Goal: Navigation & Orientation: Go to known website

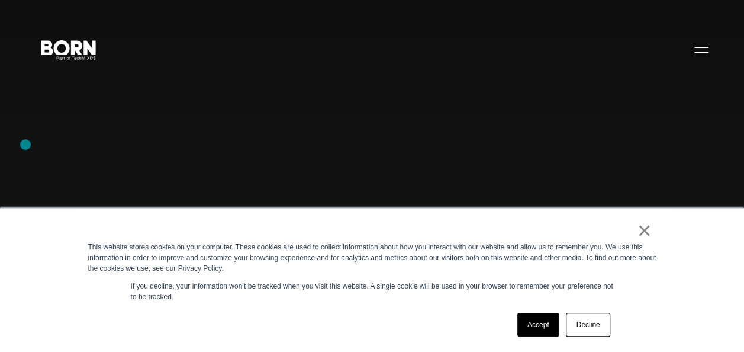
click at [25, 144] on div "Combining creative, content, and commerce to drive change. Imagine, build, and …" at bounding box center [372, 176] width 744 height 352
click at [58, 250] on div "× This website stores cookies on your computer. These cookies are used to colle…" at bounding box center [372, 280] width 744 height 144
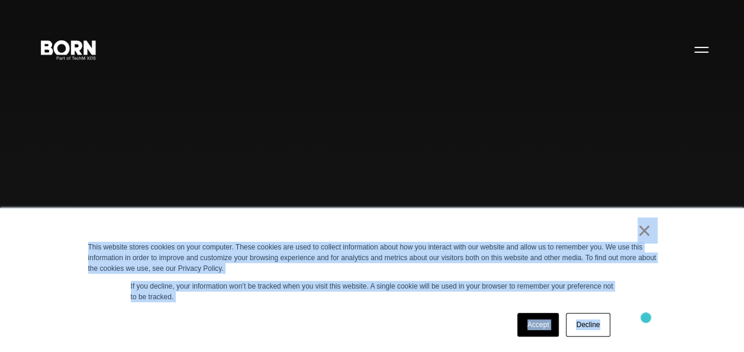
drag, startPoint x: 543, startPoint y: 224, endPoint x: 646, endPoint y: 318, distance: 139.5
click at [646, 318] on div "× This website stores cookies on your computer. These cookies are used to colle…" at bounding box center [372, 279] width 592 height 143
click at [293, 312] on div "Accept Decline" at bounding box center [351, 324] width 526 height 31
drag, startPoint x: 551, startPoint y: 222, endPoint x: 629, endPoint y: 316, distance: 122.3
click at [629, 316] on div "× This website stores cookies on your computer. These cookies are used to colle…" at bounding box center [372, 279] width 592 height 143
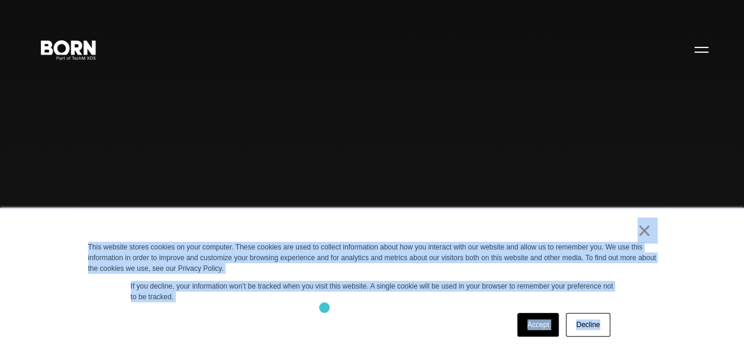
click at [324, 307] on div "× This website stores cookies on your computer. These cookies are used to colle…" at bounding box center [372, 279] width 592 height 143
drag, startPoint x: 590, startPoint y: 226, endPoint x: 652, endPoint y: 324, distance: 116.6
click at [652, 324] on div "× This website stores cookies on your computer. These cookies are used to colle…" at bounding box center [372, 279] width 592 height 143
click at [379, 305] on div "× This website stores cookies on your computer. These cookies are used to colle…" at bounding box center [372, 279] width 592 height 143
drag, startPoint x: 465, startPoint y: 220, endPoint x: 658, endPoint y: 372, distance: 245.3
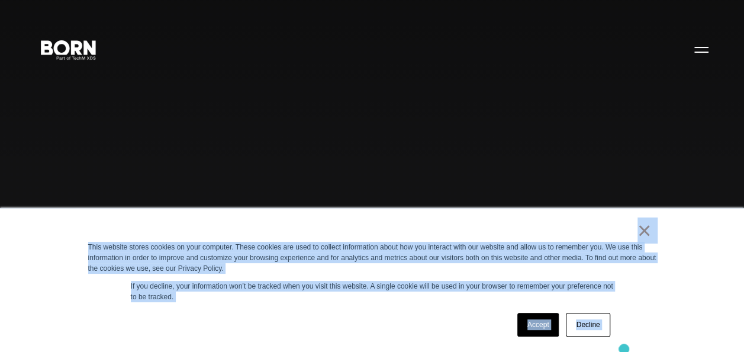
click at [324, 319] on div "Accept Decline" at bounding box center [351, 324] width 526 height 31
drag, startPoint x: 556, startPoint y: 221, endPoint x: 662, endPoint y: 348, distance: 165.6
click at [662, 348] on div "× This website stores cookies on your computer. These cookies are used to colle…" at bounding box center [372, 279] width 592 height 143
click at [328, 311] on div "Accept Decline" at bounding box center [351, 324] width 526 height 31
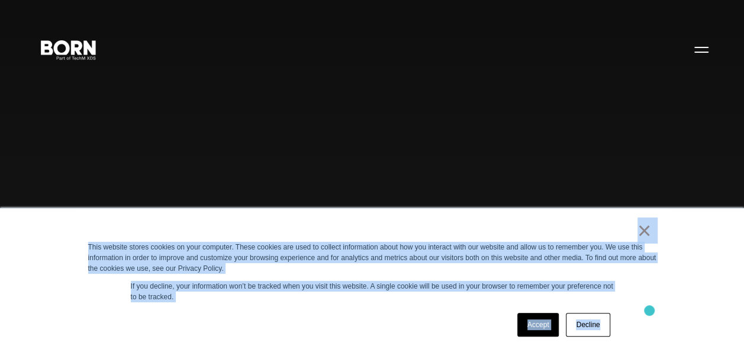
drag, startPoint x: 575, startPoint y: 213, endPoint x: 643, endPoint y: 305, distance: 114.4
click at [643, 305] on div "× This website stores cookies on your computer. These cookies are used to colle…" at bounding box center [372, 279] width 592 height 143
click at [318, 316] on div "Accept Decline" at bounding box center [351, 324] width 526 height 31
drag, startPoint x: 597, startPoint y: 225, endPoint x: 635, endPoint y: 294, distance: 78.9
click at [635, 294] on div "× This website stores cookies on your computer. These cookies are used to colle…" at bounding box center [372, 279] width 592 height 143
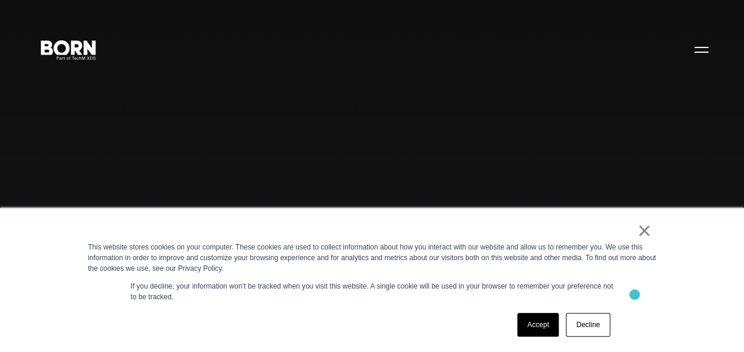
click at [390, 337] on div "Accept Decline" at bounding box center [351, 324] width 526 height 31
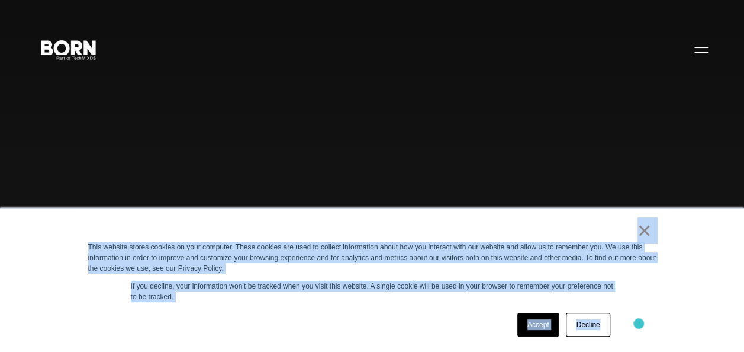
drag, startPoint x: 552, startPoint y: 227, endPoint x: 637, endPoint y: 321, distance: 127.0
click at [637, 321] on div "× This website stores cookies on your computer. These cookies are used to colle…" at bounding box center [372, 279] width 592 height 143
click at [347, 312] on div "Accept Decline" at bounding box center [351, 324] width 526 height 31
drag, startPoint x: 566, startPoint y: 220, endPoint x: 671, endPoint y: 320, distance: 144.5
click at [671, 320] on div "× This website stores cookies on your computer. These cookies are used to colle…" at bounding box center [372, 280] width 744 height 144
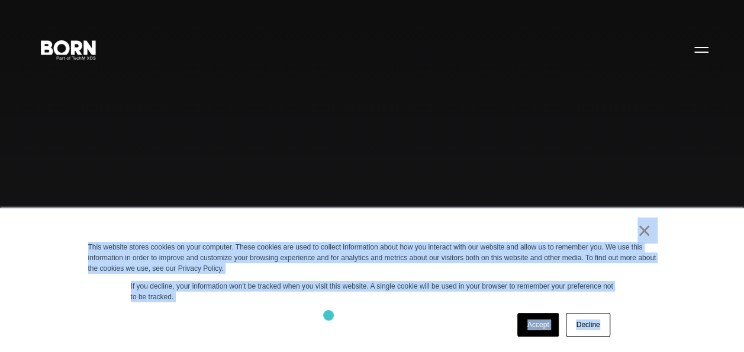
click at [329, 315] on div "Accept Decline" at bounding box center [351, 324] width 526 height 31
drag, startPoint x: 291, startPoint y: 230, endPoint x: 693, endPoint y: 355, distance: 420.7
click at [400, 328] on div "Accept Decline" at bounding box center [351, 324] width 526 height 31
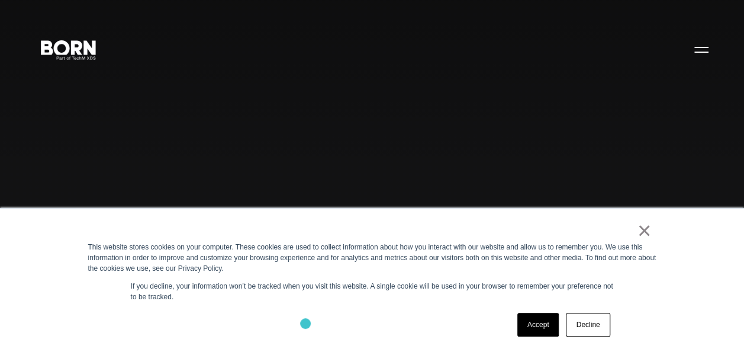
click at [295, 322] on div "Accept Decline" at bounding box center [351, 324] width 526 height 31
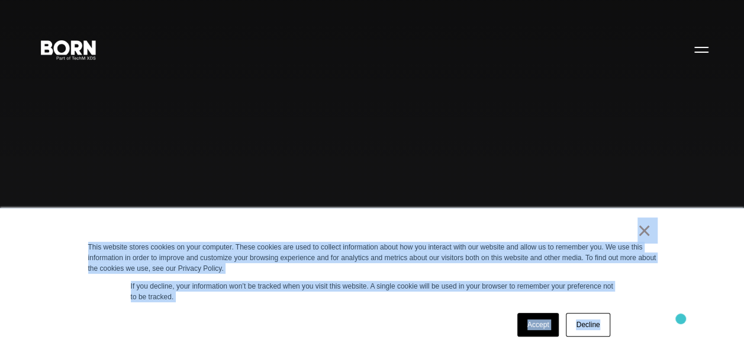
drag, startPoint x: 539, startPoint y: 227, endPoint x: 681, endPoint y: 318, distance: 168.5
click at [681, 318] on div "× This website stores cookies on your computer. These cookies are used to colle…" at bounding box center [372, 280] width 744 height 144
click at [394, 323] on div "Accept Decline" at bounding box center [351, 324] width 526 height 31
drag, startPoint x: 535, startPoint y: 227, endPoint x: 623, endPoint y: 345, distance: 147.2
click at [623, 345] on div "× This website stores cookies on your computer. These cookies are used to colle…" at bounding box center [372, 279] width 592 height 143
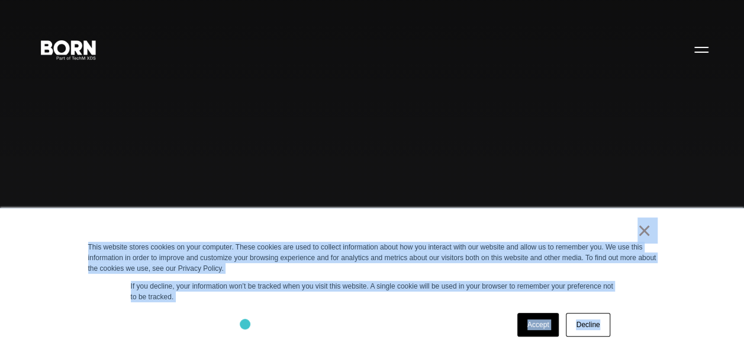
click at [245, 323] on div "Accept Decline" at bounding box center [351, 324] width 526 height 31
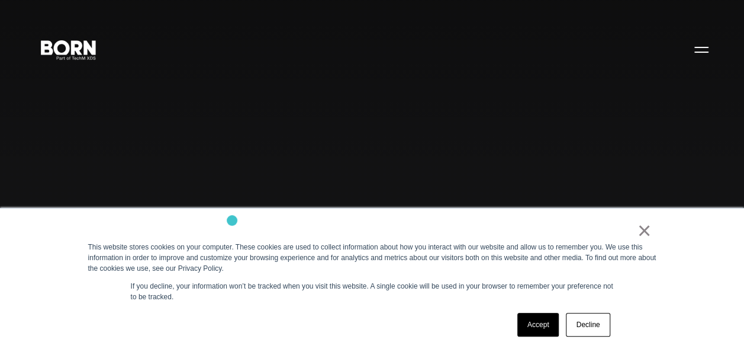
click at [232, 221] on div "× This website stores cookies on your computer. These cookies are used to colle…" at bounding box center [372, 279] width 592 height 143
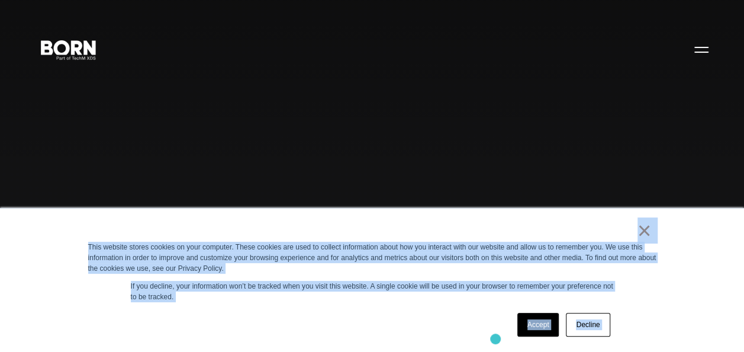
drag, startPoint x: 293, startPoint y: 240, endPoint x: 656, endPoint y: 365, distance: 384.0
click at [345, 317] on div "Accept Decline" at bounding box center [351, 324] width 526 height 31
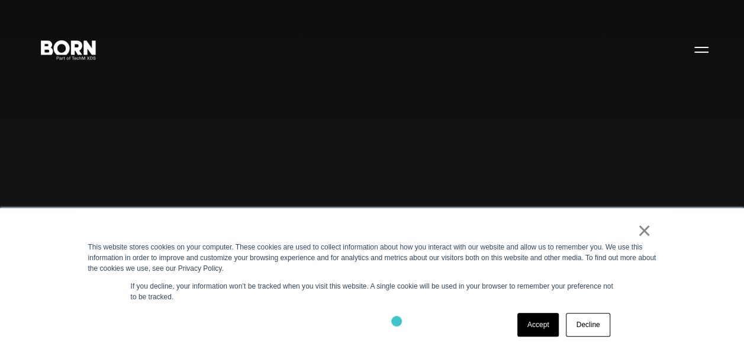
click at [397, 320] on div "Accept Decline" at bounding box center [351, 324] width 526 height 31
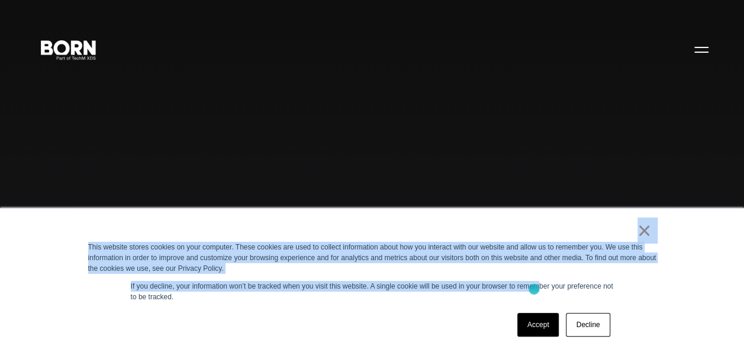
drag, startPoint x: 400, startPoint y: 223, endPoint x: 540, endPoint y: 289, distance: 154.9
click at [540, 289] on div "× This website stores cookies on your computer. These cookies are used to colle…" at bounding box center [372, 279] width 592 height 143
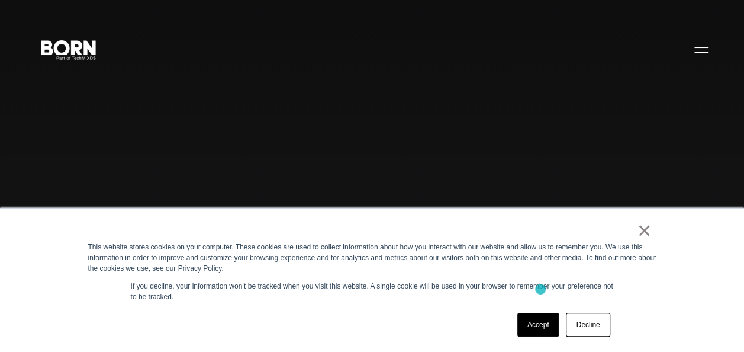
click at [400, 304] on div "× This website stores cookies on your computer. These cookies are used to colle…" at bounding box center [372, 279] width 592 height 143
click at [119, 185] on div "Combining creative, content, and commerce to drive change. Imagine, build, and …" at bounding box center [372, 176] width 744 height 352
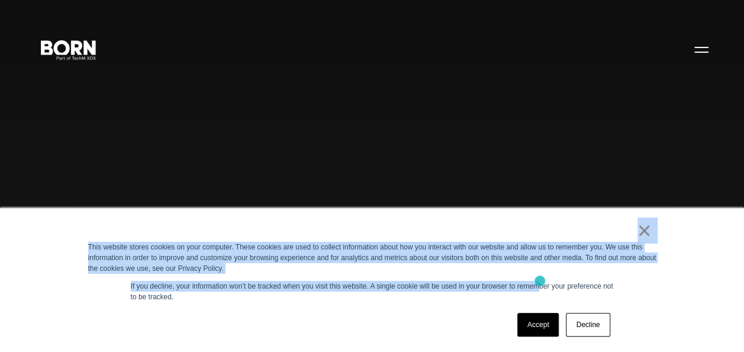
drag, startPoint x: 511, startPoint y: 224, endPoint x: 540, endPoint y: 281, distance: 64.3
click at [540, 281] on div "× This website stores cookies on your computer. These cookies are used to colle…" at bounding box center [372, 279] width 592 height 143
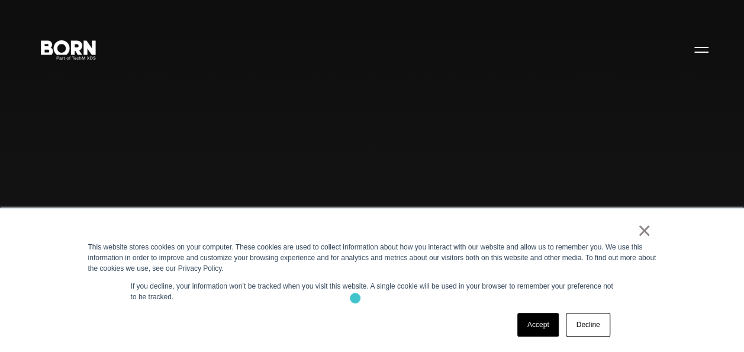
click at [355, 298] on p "If you decline, your information won’t be tracked when you visit this website. …" at bounding box center [372, 291] width 483 height 21
click at [549, 130] on div "Combining creative, content, and commerce to drive change. Imagine, build, and …" at bounding box center [372, 176] width 744 height 352
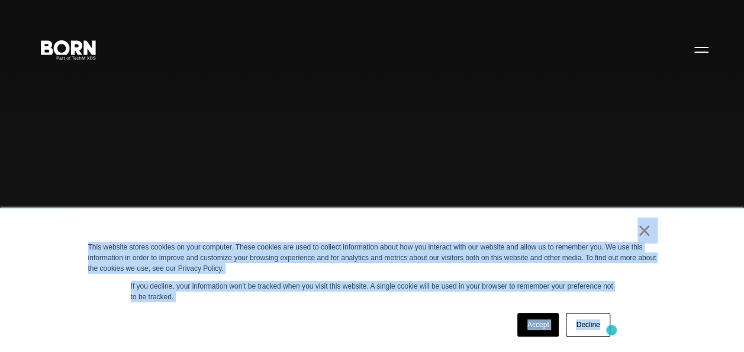
drag, startPoint x: 506, startPoint y: 213, endPoint x: 610, endPoint y: 326, distance: 153.3
click at [610, 326] on div "× This website stores cookies on your computer. These cookies are used to colle…" at bounding box center [372, 279] width 592 height 143
click at [367, 301] on p "If you decline, your information won’t be tracked when you visit this website. …" at bounding box center [372, 291] width 483 height 21
drag, startPoint x: 567, startPoint y: 223, endPoint x: 661, endPoint y: 308, distance: 126.5
click at [661, 308] on div "× This website stores cookies on your computer. These cookies are used to colle…" at bounding box center [372, 279] width 592 height 143
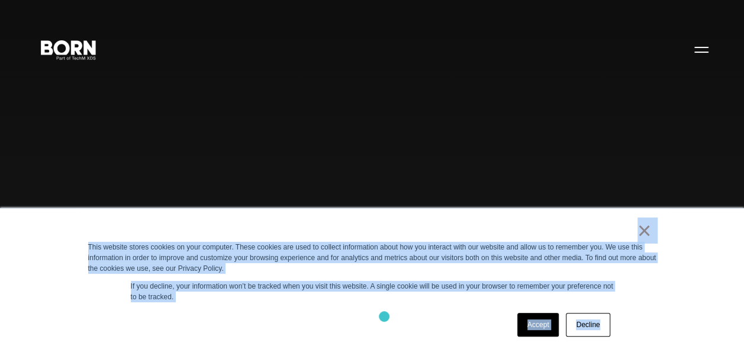
click at [382, 316] on div "Accept Decline" at bounding box center [351, 324] width 526 height 31
drag, startPoint x: 427, startPoint y: 229, endPoint x: 517, endPoint y: 294, distance: 111.2
click at [517, 294] on div "× This website stores cookies on your computer. These cookies are used to colle…" at bounding box center [372, 279] width 592 height 143
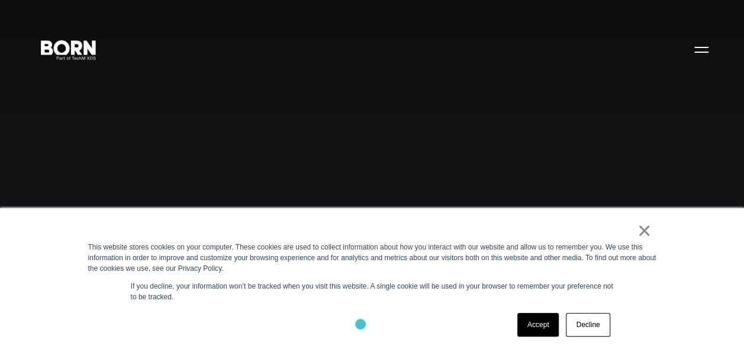
click at [360, 324] on div "Accept Decline" at bounding box center [351, 324] width 526 height 31
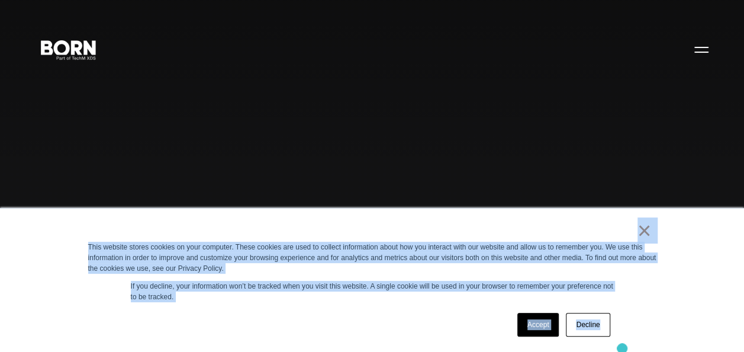
drag, startPoint x: 498, startPoint y: 220, endPoint x: 620, endPoint y: 341, distance: 171.6
click at [620, 341] on div "× This website stores cookies on your computer. These cookies are used to colle…" at bounding box center [372, 279] width 592 height 143
click at [394, 326] on div "Accept Decline" at bounding box center [351, 324] width 526 height 31
drag, startPoint x: 541, startPoint y: 219, endPoint x: 648, endPoint y: 303, distance: 135.7
click at [648, 303] on div "× This website stores cookies on your computer. These cookies are used to colle…" at bounding box center [372, 279] width 592 height 143
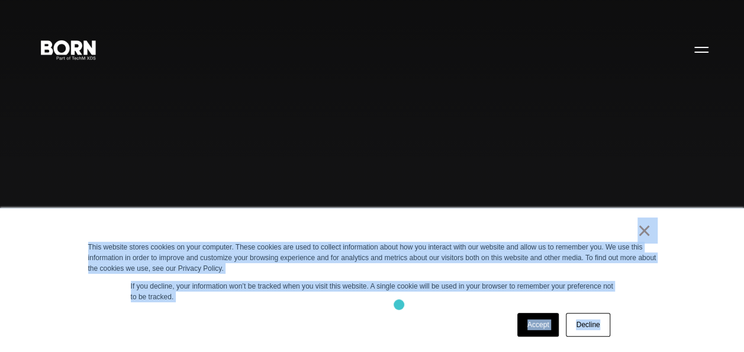
click at [399, 304] on div "× This website stores cookies on your computer. These cookies are used to colle…" at bounding box center [372, 279] width 592 height 143
drag, startPoint x: 455, startPoint y: 233, endPoint x: 601, endPoint y: 305, distance: 163.6
click at [601, 305] on div "× This website stores cookies on your computer. These cookies are used to colle…" at bounding box center [372, 279] width 592 height 143
click at [382, 316] on div "Accept Decline" at bounding box center [351, 324] width 526 height 31
drag, startPoint x: 558, startPoint y: 221, endPoint x: 646, endPoint y: 308, distance: 123.9
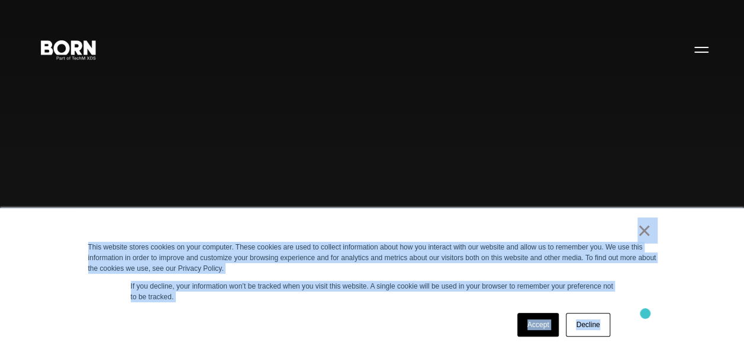
click at [646, 308] on div "× This website stores cookies on your computer. These cookies are used to colle…" at bounding box center [372, 279] width 592 height 143
click at [369, 321] on div "Accept Decline" at bounding box center [351, 324] width 526 height 31
drag, startPoint x: 528, startPoint y: 234, endPoint x: 609, endPoint y: 308, distance: 109.3
click at [609, 308] on div "× This website stores cookies on your computer. These cookies are used to colle…" at bounding box center [372, 279] width 592 height 143
click at [410, 316] on div "Accept Decline" at bounding box center [351, 324] width 526 height 31
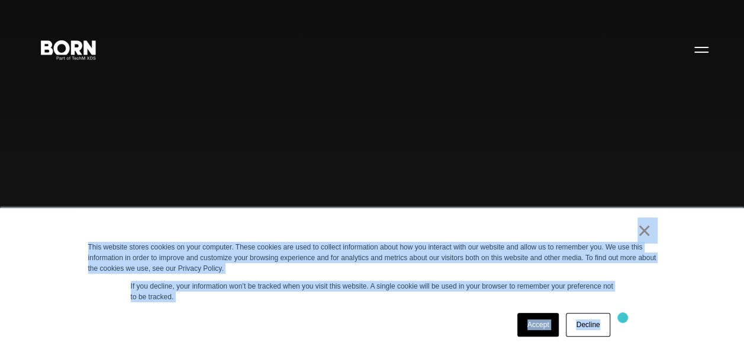
drag, startPoint x: 500, startPoint y: 232, endPoint x: 624, endPoint y: 318, distance: 150.9
click at [624, 318] on div "× This website stores cookies on your computer. These cookies are used to colle…" at bounding box center [372, 279] width 592 height 143
click at [289, 302] on p "If you decline, your information won’t be tracked when you visit this website. …" at bounding box center [372, 291] width 483 height 21
drag, startPoint x: 596, startPoint y: 239, endPoint x: 664, endPoint y: 295, distance: 87.9
click at [664, 295] on div "× This website stores cookies on your computer. These cookies are used to colle…" at bounding box center [372, 279] width 592 height 143
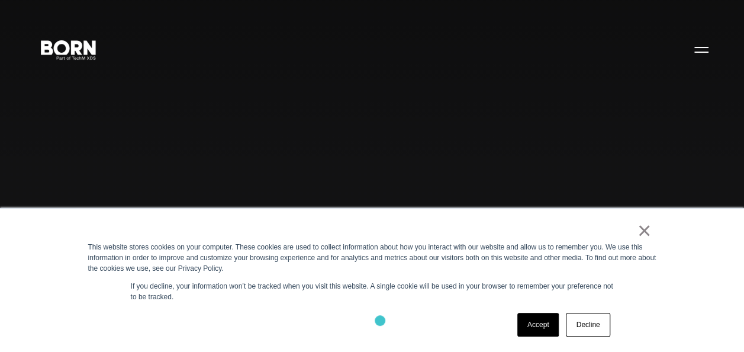
click at [380, 320] on div "Accept Decline" at bounding box center [351, 324] width 526 height 31
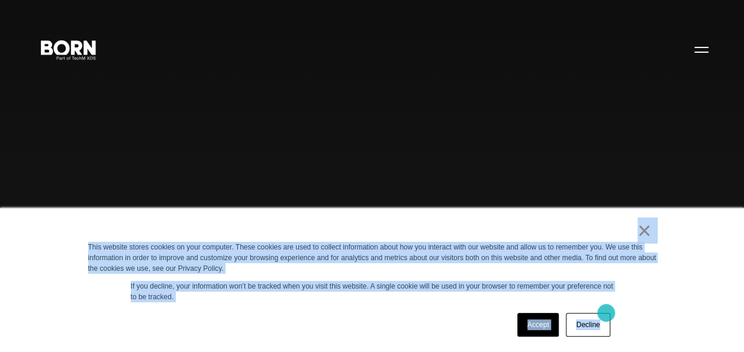
drag, startPoint x: 519, startPoint y: 228, endPoint x: 606, endPoint y: 313, distance: 121.4
click at [606, 313] on div "× This website stores cookies on your computer. These cookies are used to colle…" at bounding box center [372, 279] width 592 height 143
click at [360, 310] on div "Accept Decline" at bounding box center [351, 324] width 526 height 31
drag, startPoint x: 450, startPoint y: 233, endPoint x: 616, endPoint y: 335, distance: 194.8
click at [616, 335] on div "× This website stores cookies on your computer. These cookies are used to colle…" at bounding box center [372, 279] width 592 height 143
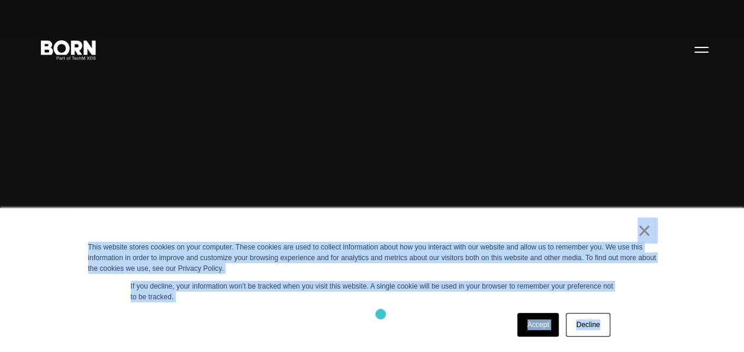
click at [381, 314] on div "Accept Decline" at bounding box center [351, 324] width 526 height 31
drag, startPoint x: 354, startPoint y: 231, endPoint x: 623, endPoint y: 307, distance: 279.8
click at [623, 307] on div "× This website stores cookies on your computer. These cookies are used to colle…" at bounding box center [372, 279] width 592 height 143
click at [359, 321] on div "Accept Decline" at bounding box center [351, 324] width 526 height 31
drag, startPoint x: 368, startPoint y: 228, endPoint x: 600, endPoint y: 330, distance: 253.6
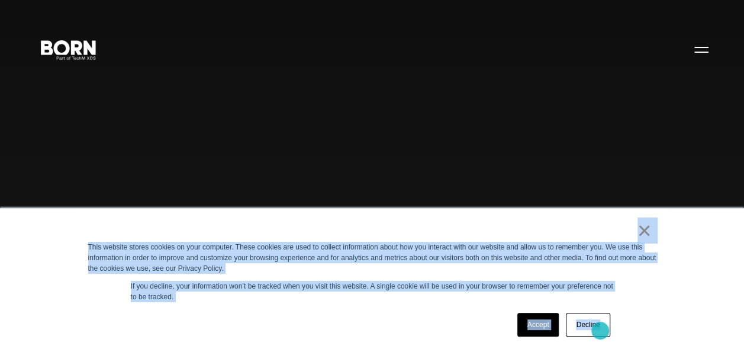
click at [600, 330] on div "× This website stores cookies on your computer. These cookies are used to colle…" at bounding box center [372, 279] width 592 height 143
click at [372, 300] on p "If you decline, your information won’t be tracked when you visit this website. …" at bounding box center [372, 291] width 483 height 21
drag, startPoint x: 450, startPoint y: 227, endPoint x: 578, endPoint y: 346, distance: 174.7
click at [578, 346] on div "× This website stores cookies on your computer. These cookies are used to colle…" at bounding box center [372, 279] width 592 height 143
click at [363, 313] on div "Accept Decline" at bounding box center [351, 324] width 526 height 31
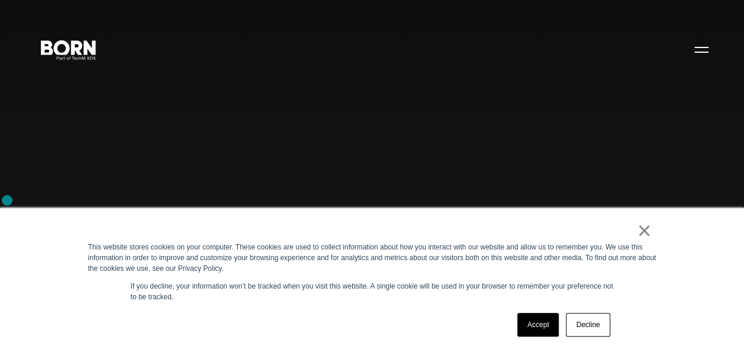
click at [7, 200] on div "Combining creative, content, and commerce to drive change. Imagine, build, and …" at bounding box center [372, 176] width 744 height 352
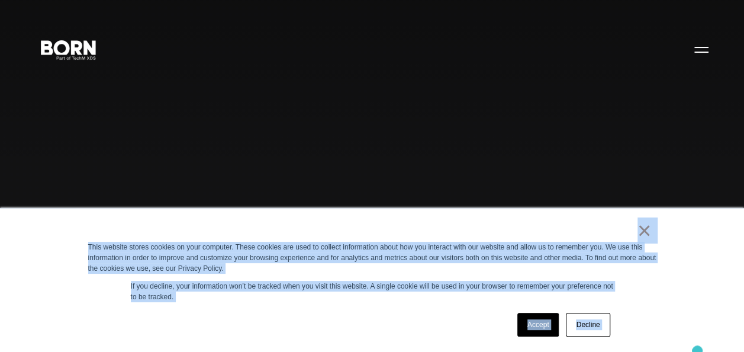
drag, startPoint x: 610, startPoint y: 230, endPoint x: 700, endPoint y: 355, distance: 153.9
click at [348, 320] on div "Accept Decline" at bounding box center [351, 324] width 526 height 31
drag, startPoint x: 565, startPoint y: 233, endPoint x: 625, endPoint y: 321, distance: 106.6
click at [625, 321] on div "× This website stores cookies on your computer. These cookies are used to colle…" at bounding box center [372, 279] width 592 height 143
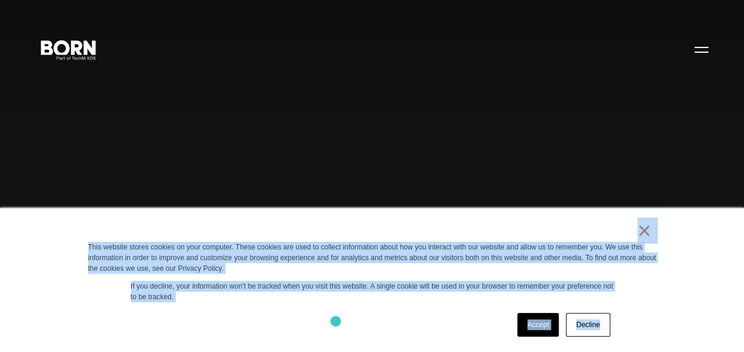
click at [335, 321] on div "Accept Decline" at bounding box center [351, 324] width 526 height 31
drag, startPoint x: 572, startPoint y: 222, endPoint x: 638, endPoint y: 317, distance: 115.8
click at [638, 317] on div "× This website stores cookies on your computer. These cookies are used to colle…" at bounding box center [372, 279] width 592 height 143
click at [305, 321] on div "Accept Decline" at bounding box center [351, 324] width 526 height 31
drag, startPoint x: 573, startPoint y: 237, endPoint x: 609, endPoint y: 318, distance: 89.3
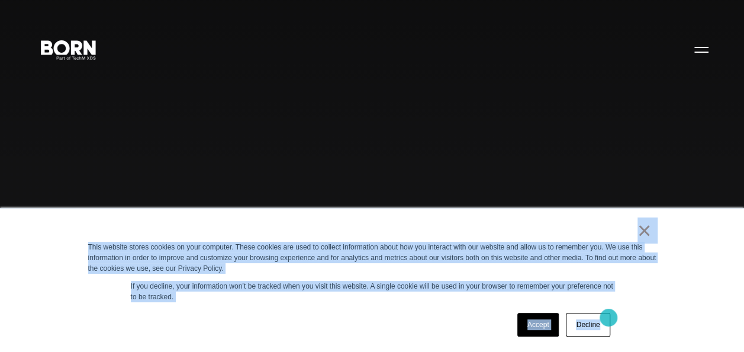
click at [609, 318] on div "× This website stores cookies on your computer. These cookies are used to colle…" at bounding box center [372, 279] width 592 height 143
click at [362, 331] on div "Accept Decline" at bounding box center [351, 324] width 526 height 31
drag, startPoint x: 591, startPoint y: 220, endPoint x: 632, endPoint y: 305, distance: 94.5
click at [632, 305] on div "× This website stores cookies on your computer. These cookies are used to colle…" at bounding box center [372, 279] width 592 height 143
click at [347, 319] on div "Accept Decline" at bounding box center [351, 324] width 526 height 31
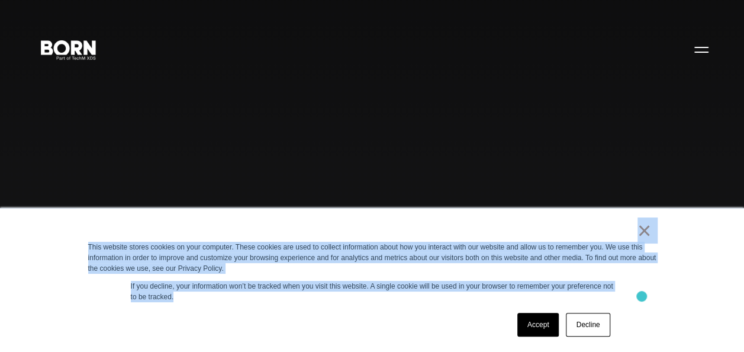
drag, startPoint x: 575, startPoint y: 220, endPoint x: 642, endPoint y: 296, distance: 100.7
click at [642, 296] on div "× This website stores cookies on your computer. These cookies are used to colle…" at bounding box center [372, 279] width 592 height 143
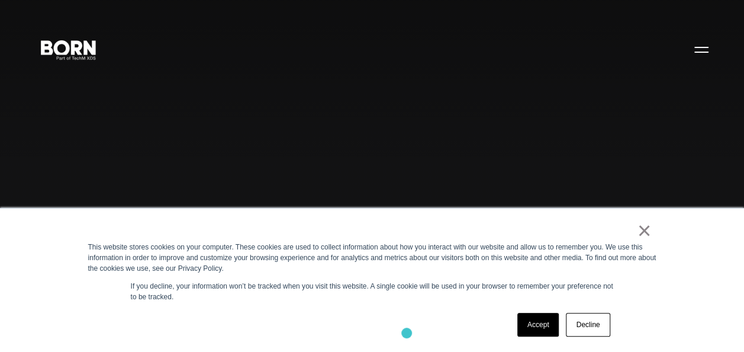
click at [394, 317] on div "Accept Decline" at bounding box center [351, 324] width 526 height 31
click at [98, 215] on div "× This website stores cookies on your computer. These cookies are used to colle…" at bounding box center [372, 279] width 592 height 143
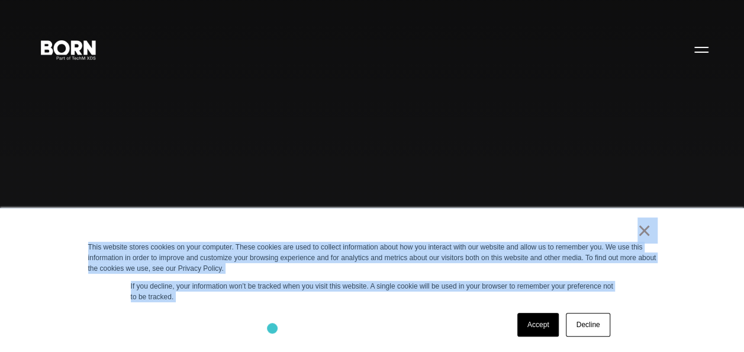
drag, startPoint x: 67, startPoint y: 231, endPoint x: 272, endPoint y: 328, distance: 227.2
click at [272, 328] on div "× This website stores cookies on your computer. These cookies are used to colle…" at bounding box center [372, 280] width 744 height 144
drag, startPoint x: 272, startPoint y: 328, endPoint x: 425, endPoint y: 328, distance: 152.7
click at [425, 328] on div "Accept Decline" at bounding box center [351, 324] width 526 height 31
click at [581, 230] on div "×" at bounding box center [370, 233] width 564 height 17
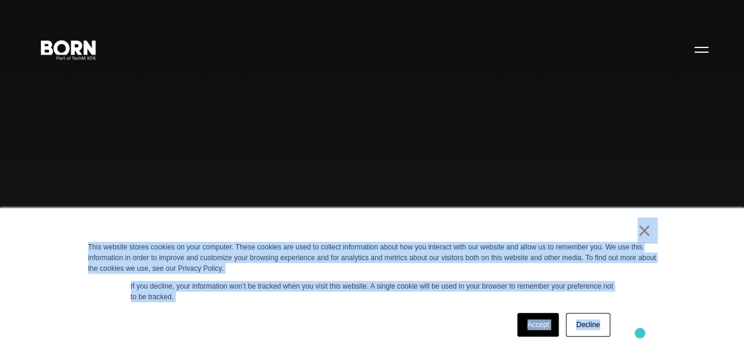
drag, startPoint x: 581, startPoint y: 231, endPoint x: 640, endPoint y: 333, distance: 117.0
click at [640, 333] on div "× This website stores cookies on your computer. These cookies are used to colle…" at bounding box center [372, 279] width 592 height 143
click at [358, 327] on div "Accept Decline" at bounding box center [351, 324] width 526 height 31
drag, startPoint x: 611, startPoint y: 227, endPoint x: 667, endPoint y: 308, distance: 98.4
click at [667, 308] on div "× This website stores cookies on your computer. These cookies are used to colle…" at bounding box center [372, 279] width 592 height 143
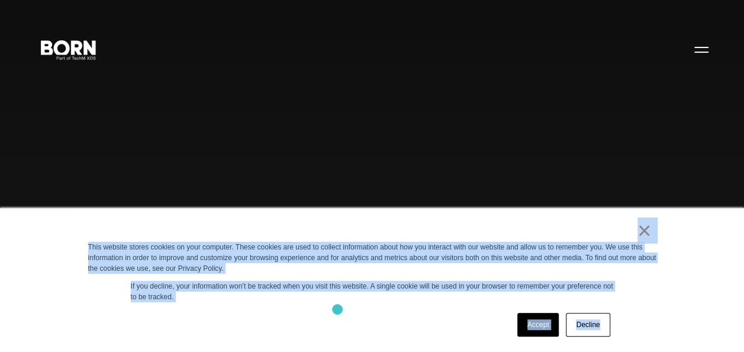
click at [337, 309] on div "Accept Decline" at bounding box center [351, 324] width 526 height 31
drag, startPoint x: 610, startPoint y: 231, endPoint x: 674, endPoint y: 313, distance: 103.6
click at [674, 313] on div "× This website stores cookies on your computer. These cookies are used to colle…" at bounding box center [372, 280] width 744 height 144
click at [343, 311] on div "Accept Decline" at bounding box center [351, 324] width 526 height 31
drag, startPoint x: 628, startPoint y: 230, endPoint x: 690, endPoint y: 319, distance: 108.9
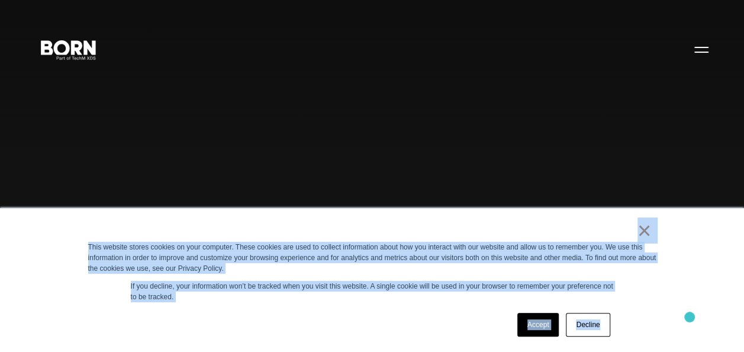
click at [690, 319] on div "× This website stores cookies on your computer. These cookies are used to colle…" at bounding box center [372, 280] width 744 height 144
click at [310, 322] on div "Accept Decline" at bounding box center [351, 324] width 526 height 31
drag, startPoint x: 625, startPoint y: 245, endPoint x: 687, endPoint y: 310, distance: 89.6
click at [687, 310] on div "× This website stores cookies on your computer. These cookies are used to colle…" at bounding box center [372, 280] width 744 height 144
click at [315, 327] on div "Accept Decline" at bounding box center [351, 324] width 526 height 31
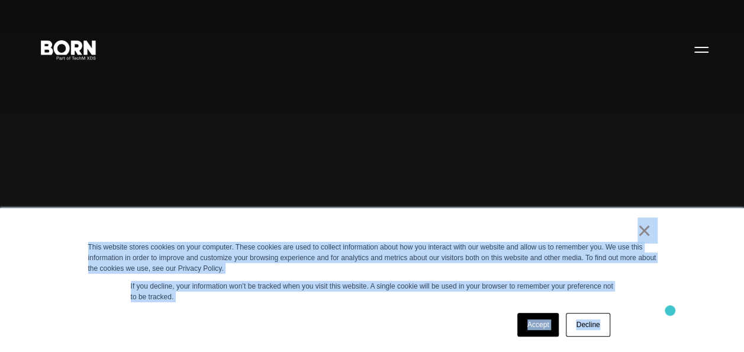
drag, startPoint x: 631, startPoint y: 231, endPoint x: 671, endPoint y: 311, distance: 89.2
click at [671, 311] on div "× This website stores cookies on your computer. These cookies are used to colle…" at bounding box center [372, 280] width 744 height 144
click at [393, 321] on div "Accept Decline" at bounding box center [351, 324] width 526 height 31
drag, startPoint x: 626, startPoint y: 228, endPoint x: 690, endPoint y: 337, distance: 127.1
click at [690, 337] on div "× This website stores cookies on your computer. These cookies are used to colle…" at bounding box center [372, 280] width 744 height 144
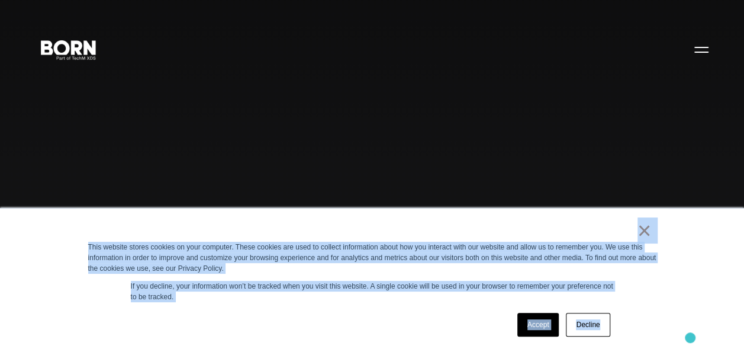
drag, startPoint x: 690, startPoint y: 337, endPoint x: 614, endPoint y: 300, distance: 85.2
click at [614, 300] on div "× This website stores cookies on your computer. These cookies are used to colle…" at bounding box center [372, 279] width 592 height 143
click at [699, 284] on div "× This website stores cookies on your computer. These cookies are used to colle…" at bounding box center [372, 280] width 744 height 144
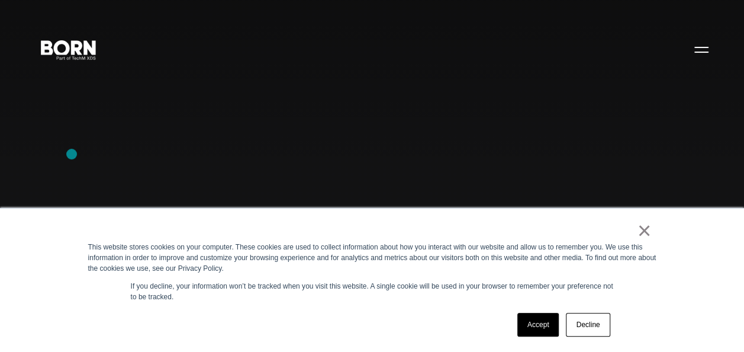
click at [72, 154] on div "Combining creative, content, and commerce to drive change. Imagine, build, and …" at bounding box center [372, 176] width 744 height 352
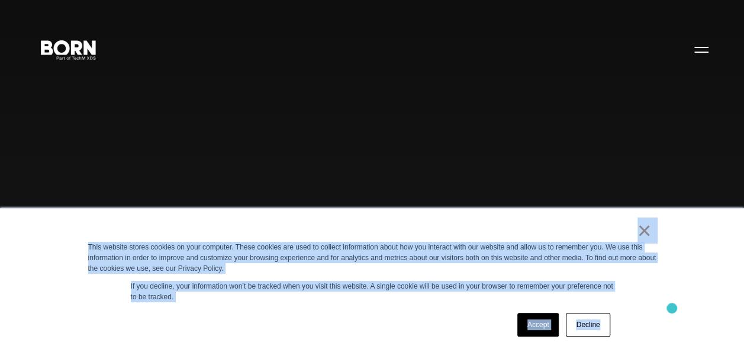
drag, startPoint x: 546, startPoint y: 223, endPoint x: 672, endPoint y: 308, distance: 152.2
click at [672, 308] on div "× This website stores cookies on your computer. These cookies are used to colle…" at bounding box center [372, 280] width 744 height 144
click at [439, 337] on div "Accept Decline" at bounding box center [351, 324] width 526 height 31
drag, startPoint x: 639, startPoint y: 234, endPoint x: 680, endPoint y: 289, distance: 68.2
click at [680, 289] on div "× This website stores cookies on your computer. These cookies are used to colle…" at bounding box center [372, 280] width 744 height 144
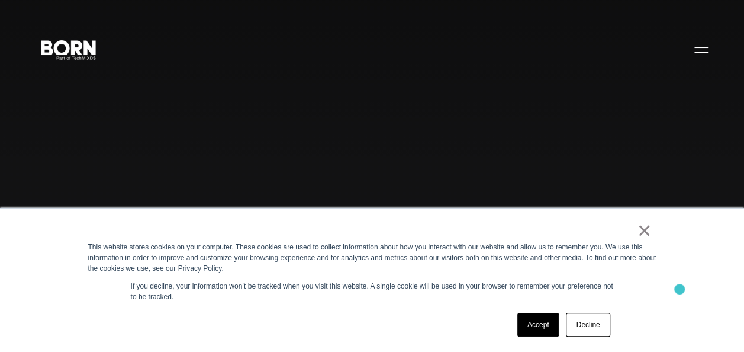
drag, startPoint x: 680, startPoint y: 289, endPoint x: 651, endPoint y: 311, distance: 36.7
click at [651, 311] on div "× This website stores cookies on your computer. These cookies are used to colle…" at bounding box center [372, 279] width 592 height 143
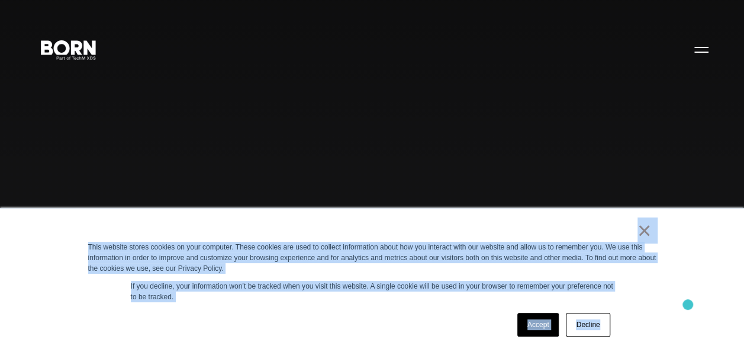
drag, startPoint x: 619, startPoint y: 231, endPoint x: 688, endPoint y: 304, distance: 100.5
click at [688, 304] on div "× This website stores cookies on your computer. These cookies are used to colle…" at bounding box center [372, 280] width 744 height 144
drag, startPoint x: 688, startPoint y: 304, endPoint x: 643, endPoint y: 322, distance: 48.4
click at [643, 322] on div "× This website stores cookies on your computer. These cookies are used to colle…" at bounding box center [372, 279] width 592 height 143
click at [582, 233] on div "×" at bounding box center [370, 233] width 564 height 17
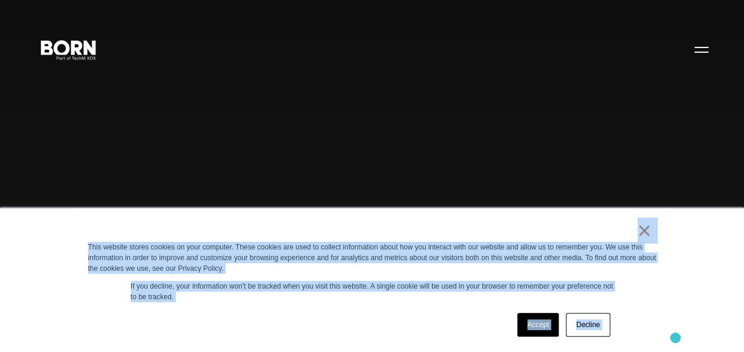
drag, startPoint x: 582, startPoint y: 233, endPoint x: 675, endPoint y: 337, distance: 139.6
click at [675, 337] on div "× This website stores cookies on your computer. These cookies are used to colle…" at bounding box center [372, 280] width 744 height 144
click at [461, 337] on div "Accept Decline" at bounding box center [351, 324] width 526 height 31
drag, startPoint x: 617, startPoint y: 220, endPoint x: 669, endPoint y: 311, distance: 105.5
click at [669, 311] on div "× This website stores cookies on your computer. These cookies are used to colle…" at bounding box center [372, 280] width 744 height 144
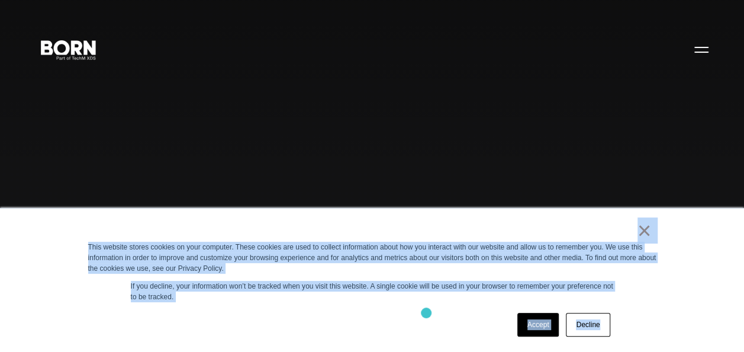
click at [425, 311] on div "Accept Decline" at bounding box center [351, 324] width 526 height 31
drag, startPoint x: 567, startPoint y: 226, endPoint x: 639, endPoint y: 325, distance: 122.9
click at [639, 325] on div "× This website stores cookies on your computer. These cookies are used to colle…" at bounding box center [372, 279] width 592 height 143
click at [349, 331] on div "Accept Decline" at bounding box center [351, 324] width 526 height 31
drag, startPoint x: 600, startPoint y: 227, endPoint x: 694, endPoint y: 310, distance: 124.6
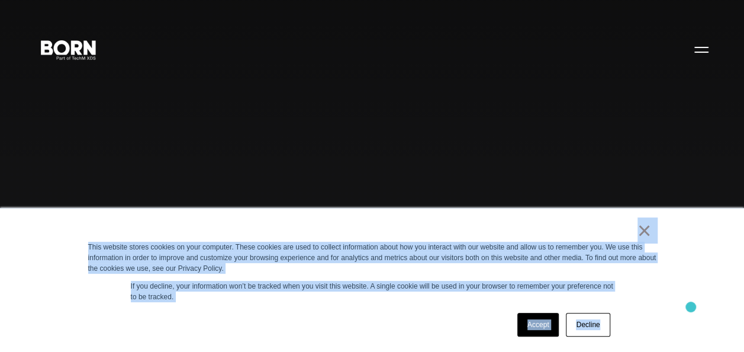
click at [694, 310] on div "× This website stores cookies on your computer. These cookies are used to colle…" at bounding box center [372, 280] width 744 height 144
click at [355, 308] on div "× This website stores cookies on your computer. These cookies are used to colle…" at bounding box center [372, 279] width 592 height 143
drag, startPoint x: 620, startPoint y: 220, endPoint x: 706, endPoint y: 309, distance: 123.1
click at [706, 309] on div "× This website stores cookies on your computer. These cookies are used to colle…" at bounding box center [372, 280] width 744 height 144
drag, startPoint x: 706, startPoint y: 309, endPoint x: 633, endPoint y: 320, distance: 73.0
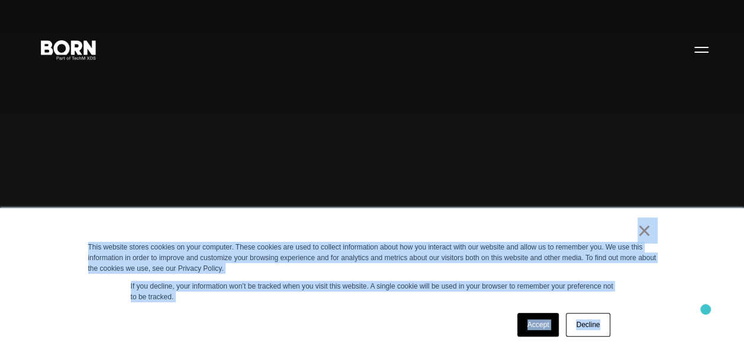
click at [633, 320] on div "× This website stores cookies on your computer. These cookies are used to colle…" at bounding box center [372, 279] width 592 height 143
drag, startPoint x: 593, startPoint y: 223, endPoint x: 691, endPoint y: 315, distance: 134.4
click at [691, 315] on div "× This website stores cookies on your computer. These cookies are used to colle…" at bounding box center [372, 280] width 744 height 144
click at [358, 323] on div "Accept Decline" at bounding box center [351, 324] width 526 height 31
drag, startPoint x: 617, startPoint y: 224, endPoint x: 698, endPoint y: 317, distance: 123.3
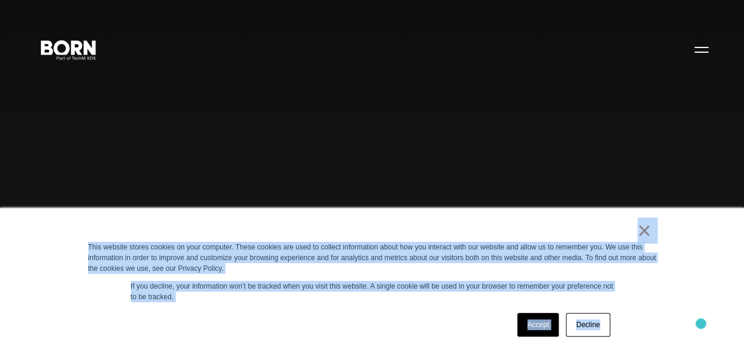
click at [698, 317] on div "× This website stores cookies on your computer. These cookies are used to colle…" at bounding box center [372, 280] width 744 height 144
drag, startPoint x: 698, startPoint y: 317, endPoint x: 638, endPoint y: 285, distance: 68.0
click at [638, 285] on div "× This website stores cookies on your computer. These cookies are used to colle…" at bounding box center [372, 279] width 592 height 143
click at [552, 229] on div "×" at bounding box center [370, 233] width 564 height 17
drag, startPoint x: 552, startPoint y: 229, endPoint x: 669, endPoint y: 322, distance: 149.1
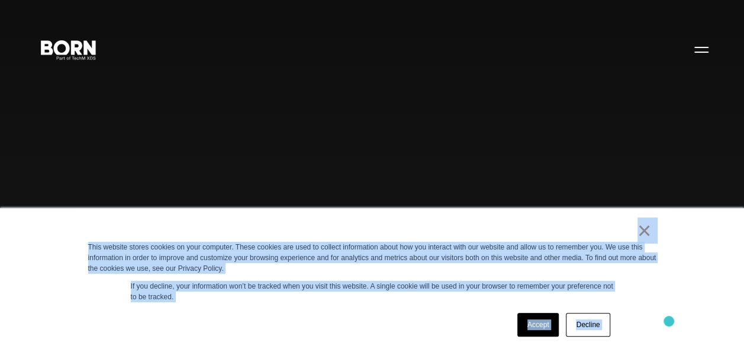
click at [669, 322] on div "× This website stores cookies on your computer. These cookies are used to colle…" at bounding box center [372, 280] width 744 height 144
click at [387, 325] on div "Accept Decline" at bounding box center [351, 324] width 526 height 31
drag, startPoint x: 595, startPoint y: 233, endPoint x: 675, endPoint y: 310, distance: 110.5
click at [675, 310] on div "× This website stores cookies on your computer. These cookies are used to colle…" at bounding box center [372, 280] width 744 height 144
click at [375, 313] on div "Accept Decline" at bounding box center [351, 324] width 526 height 31
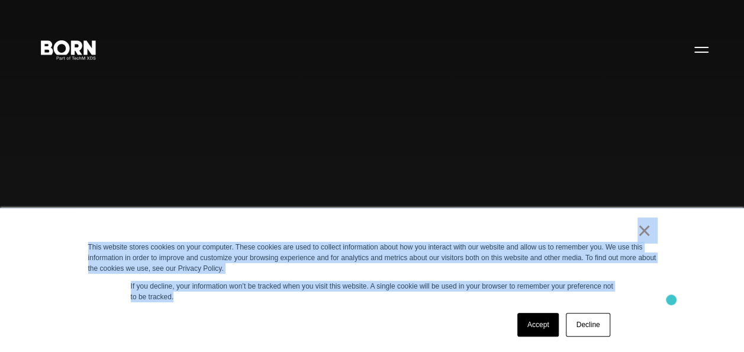
drag, startPoint x: 591, startPoint y: 236, endPoint x: 672, endPoint y: 299, distance: 102.9
click at [672, 299] on div "× This website stores cookies on your computer. These cookies are used to colle…" at bounding box center [372, 280] width 744 height 144
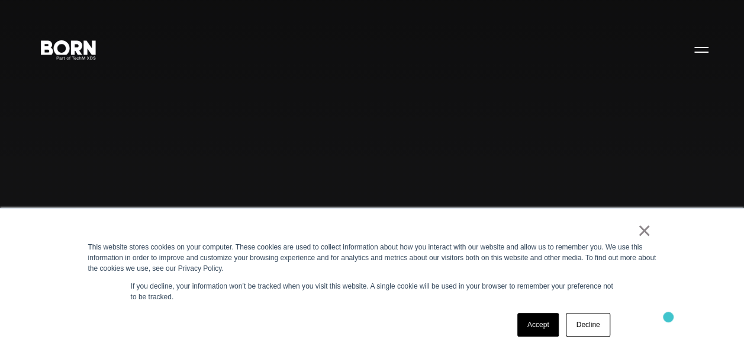
drag, startPoint x: 672, startPoint y: 299, endPoint x: 668, endPoint y: 317, distance: 18.1
click at [668, 317] on div "× This website stores cookies on your computer. These cookies are used to colle…" at bounding box center [372, 280] width 744 height 144
click at [63, 166] on div "Combining creative, content, and commerce to drive change. Imagine, build, and …" at bounding box center [372, 176] width 744 height 352
click at [111, 139] on div "Combining creative, content, and commerce to drive change. Imagine, build, and …" at bounding box center [372, 176] width 744 height 352
